Goal: Task Accomplishment & Management: Manage account settings

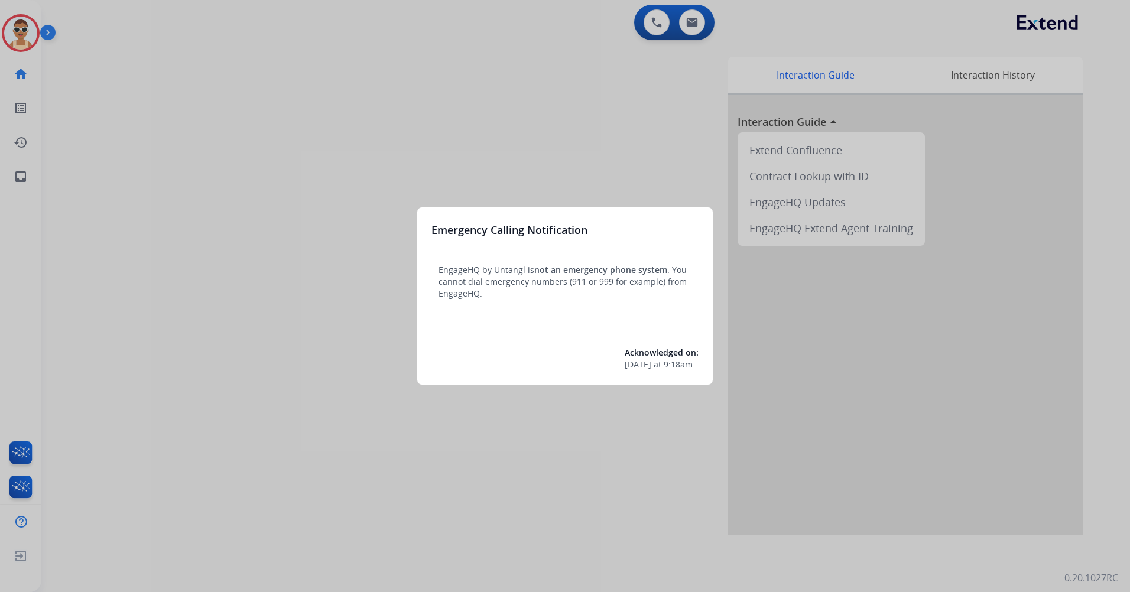
click at [156, 277] on div at bounding box center [565, 296] width 1130 height 592
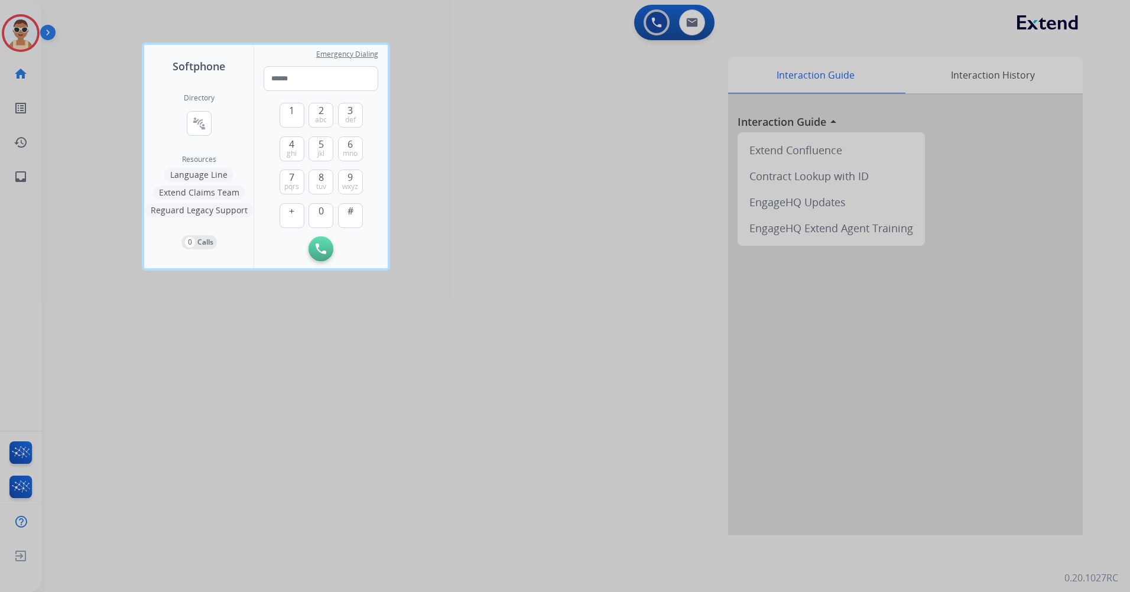
click at [335, 454] on div at bounding box center [565, 296] width 1130 height 592
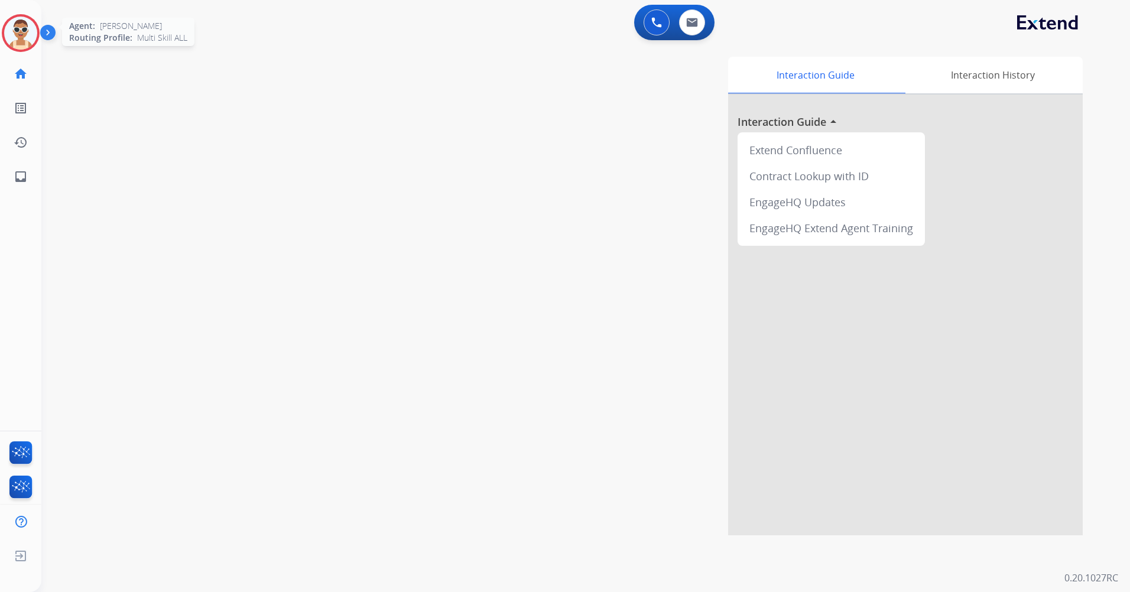
click at [20, 24] on img at bounding box center [20, 33] width 33 height 33
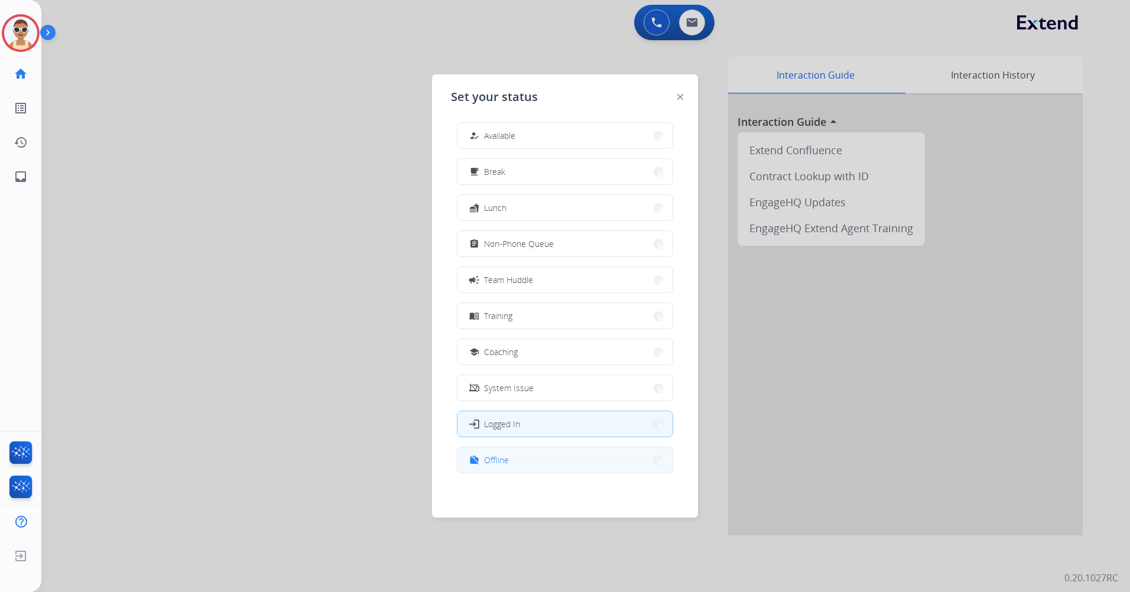
scroll to position [4, 0]
drag, startPoint x: 564, startPoint y: 449, endPoint x: 683, endPoint y: 269, distance: 215.7
click at [564, 448] on button "work_off Offline" at bounding box center [564, 459] width 215 height 25
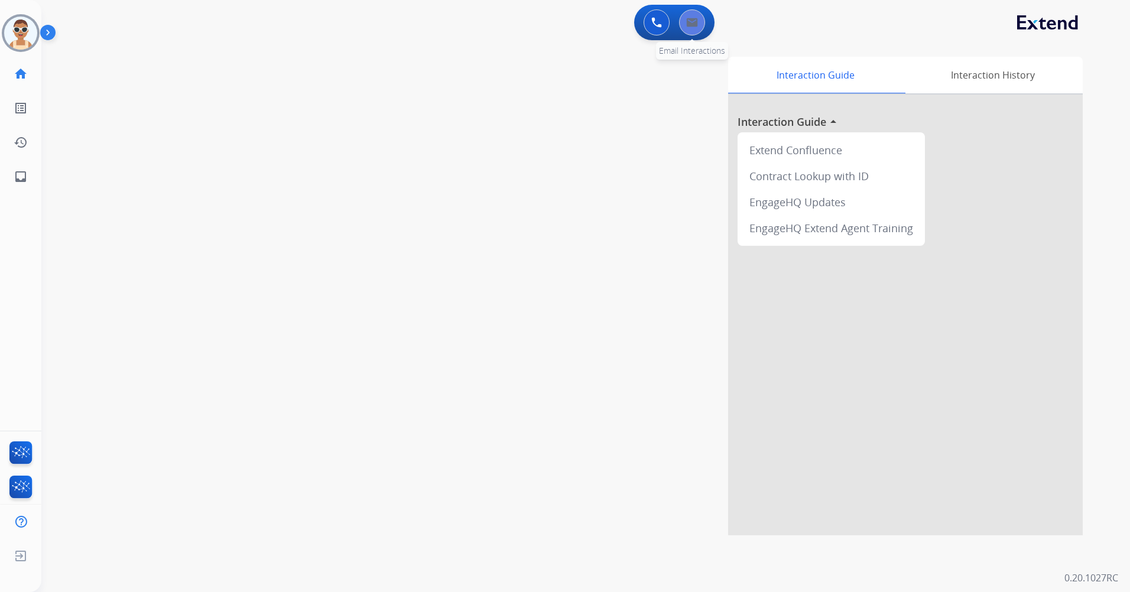
click at [699, 18] on button at bounding box center [692, 22] width 26 height 26
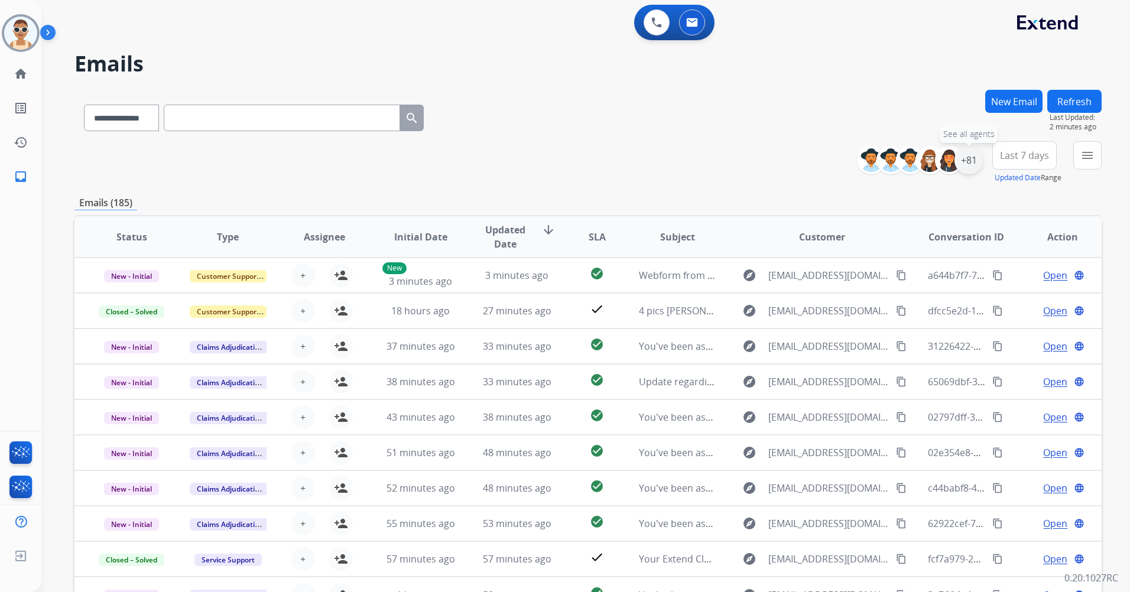
click at [963, 162] on div "+81" at bounding box center [968, 160] width 28 height 28
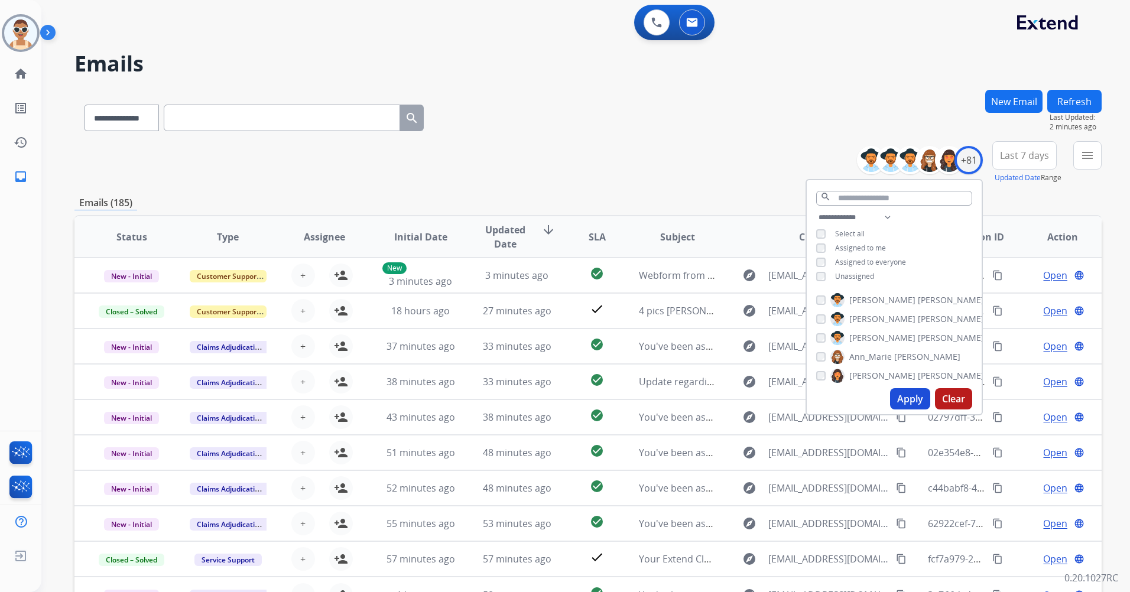
click at [867, 248] on span "Assigned to me" at bounding box center [860, 248] width 51 height 10
click at [902, 396] on button "Apply" at bounding box center [910, 398] width 40 height 21
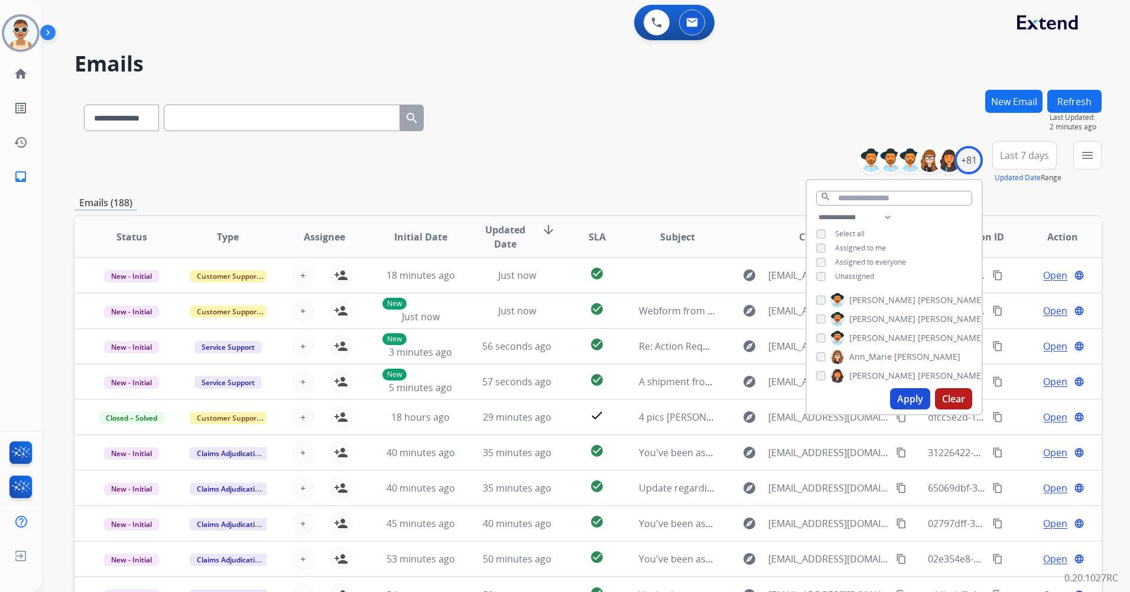
click at [1014, 162] on button "Last 7 days" at bounding box center [1024, 155] width 64 height 28
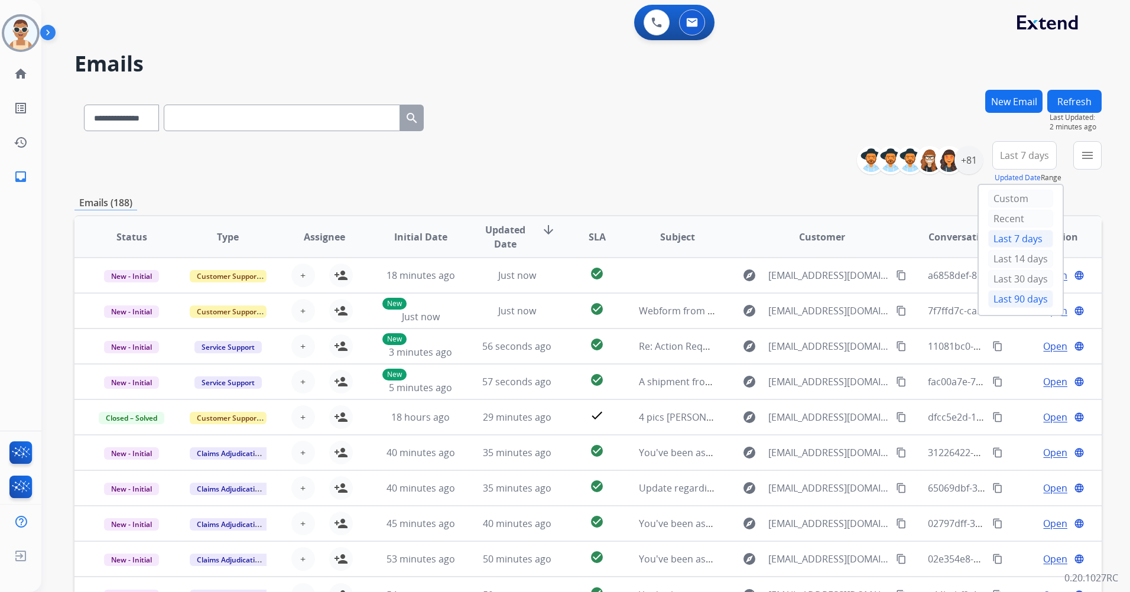
click at [1009, 294] on div "Last 90 days" at bounding box center [1020, 299] width 65 height 18
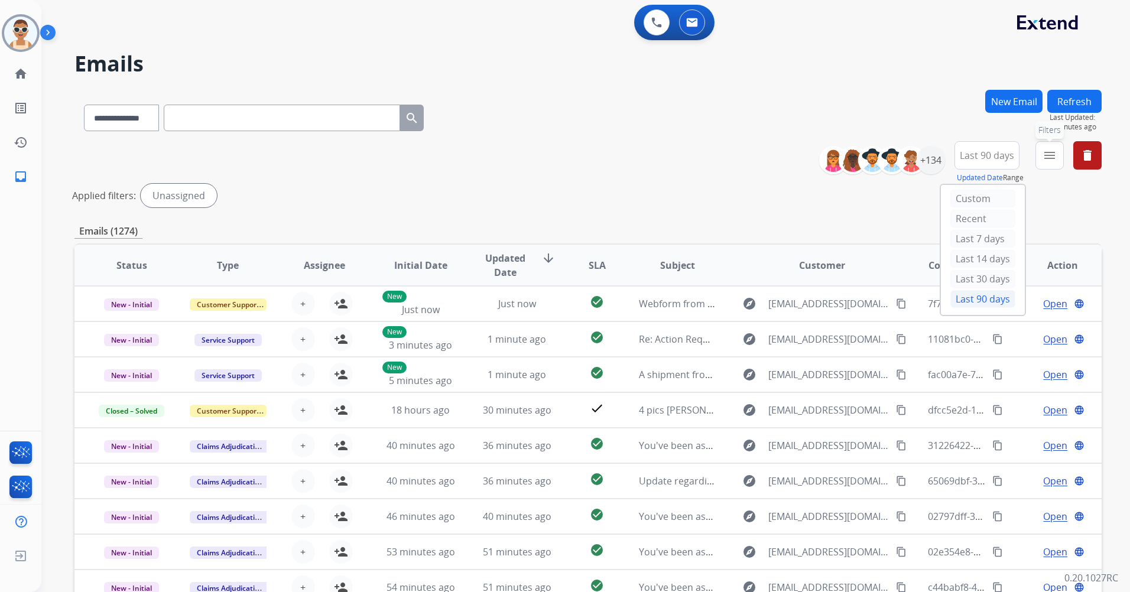
click at [1048, 151] on mat-icon "menu" at bounding box center [1050, 155] width 14 height 14
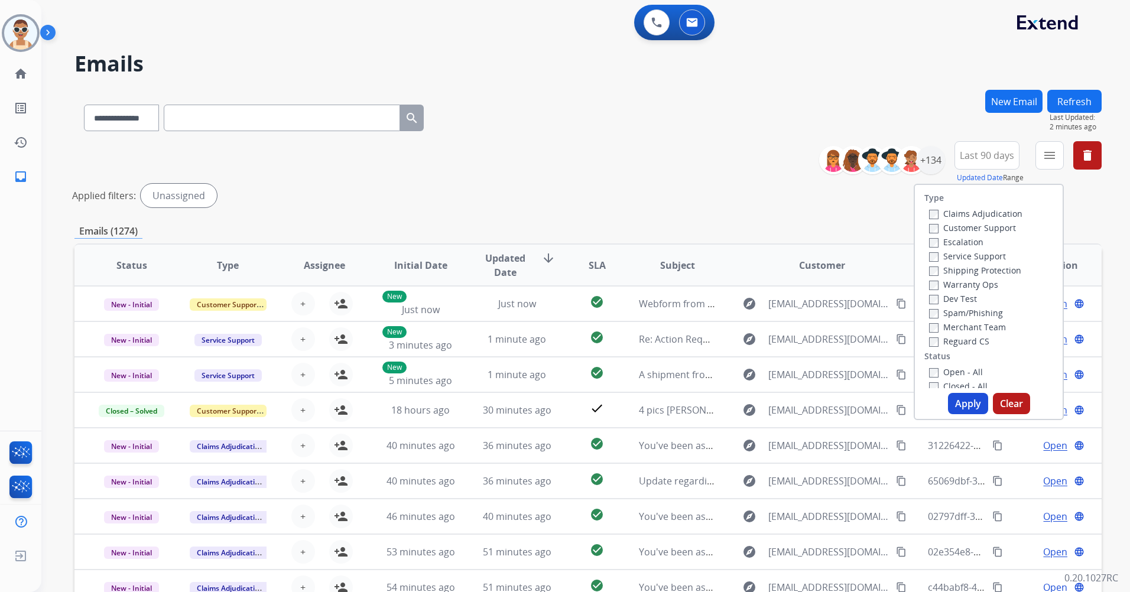
click at [995, 229] on label "Customer Support" at bounding box center [972, 227] width 87 height 11
click at [995, 268] on label "Shipping Protection" at bounding box center [975, 270] width 92 height 11
click at [957, 342] on label "Reguard CS" at bounding box center [959, 341] width 60 height 11
drag, startPoint x: 960, startPoint y: 366, endPoint x: 965, endPoint y: 375, distance: 10.0
click at [960, 367] on label "Open - All" at bounding box center [956, 371] width 54 height 11
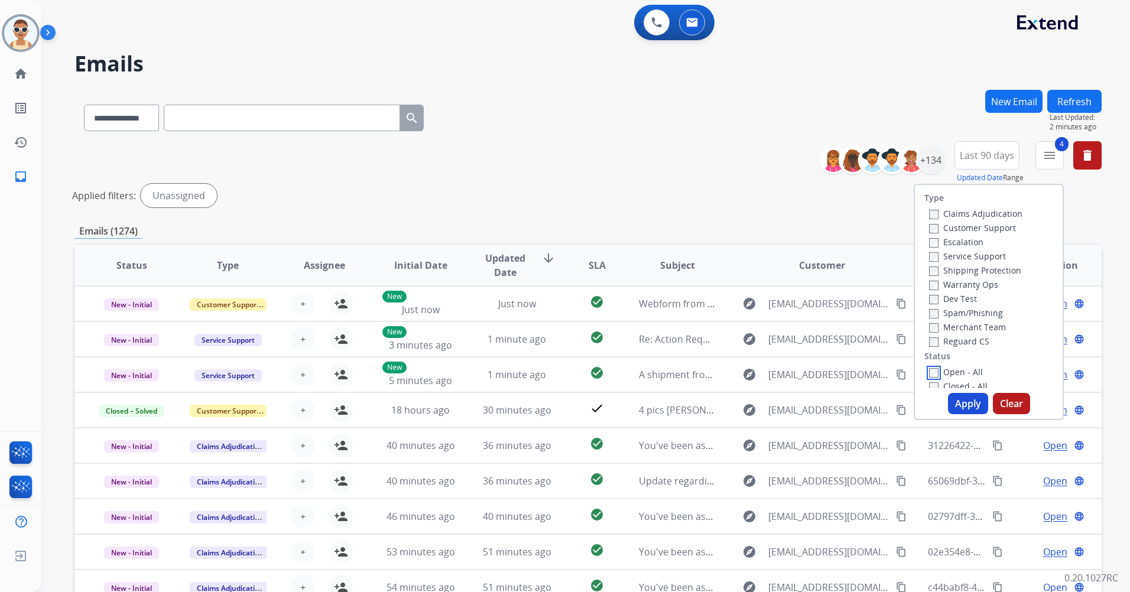
scroll to position [59, 0]
click at [944, 339] on label "New - Initial" at bounding box center [960, 341] width 62 height 11
click at [968, 400] on button "Apply" at bounding box center [968, 403] width 40 height 21
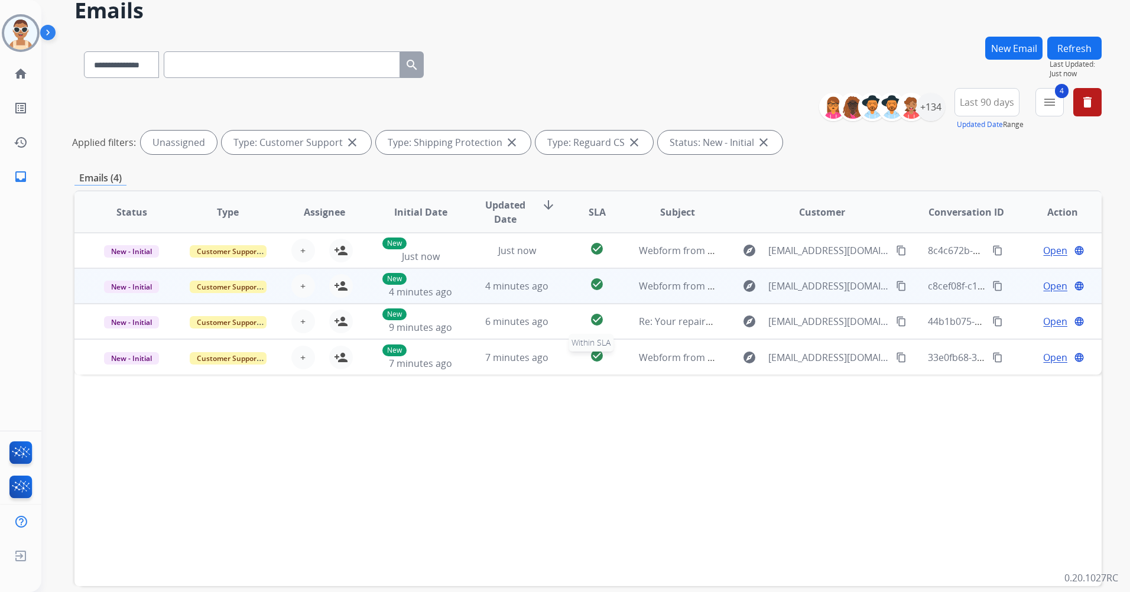
scroll to position [0, 0]
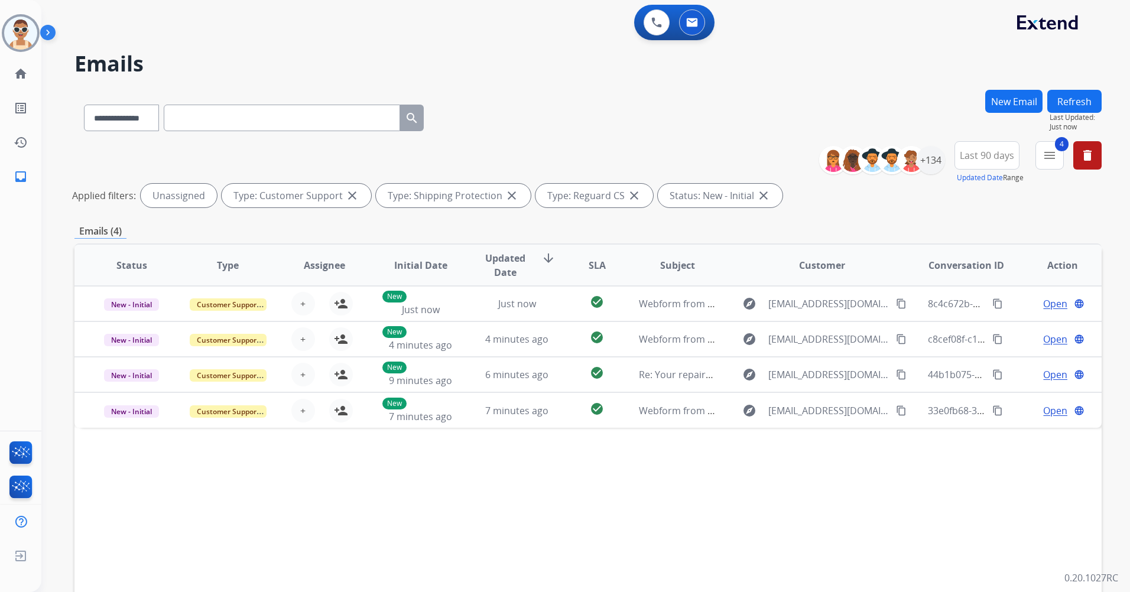
click at [282, 113] on input "text" at bounding box center [282, 118] width 236 height 27
click at [209, 117] on input "text" at bounding box center [282, 118] width 236 height 27
paste input "**********"
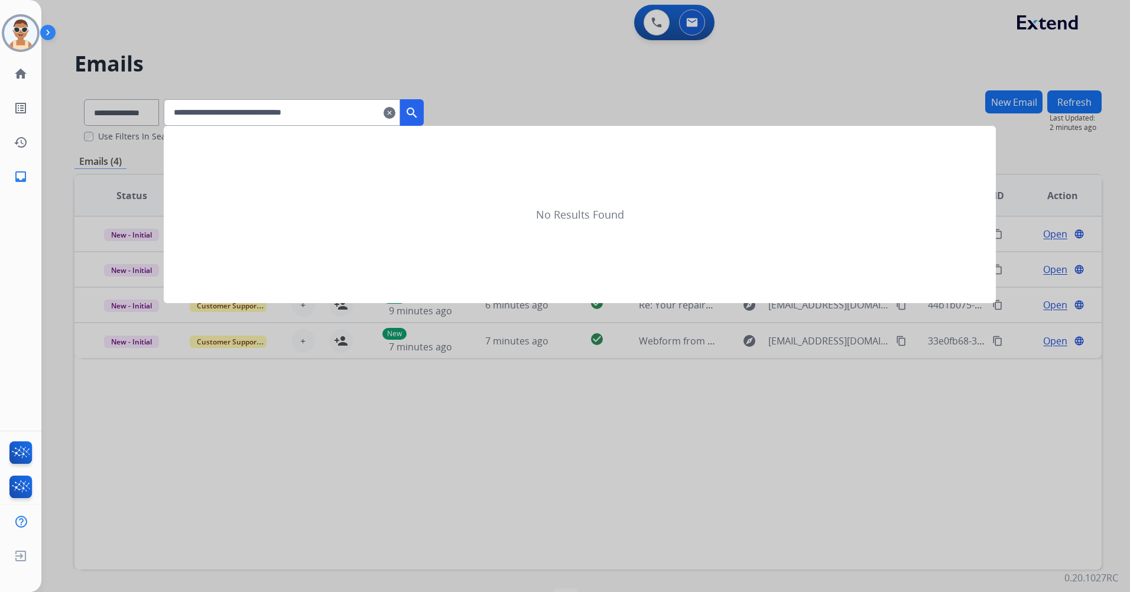
type input "**********"
